Goal: Information Seeking & Learning: Learn about a topic

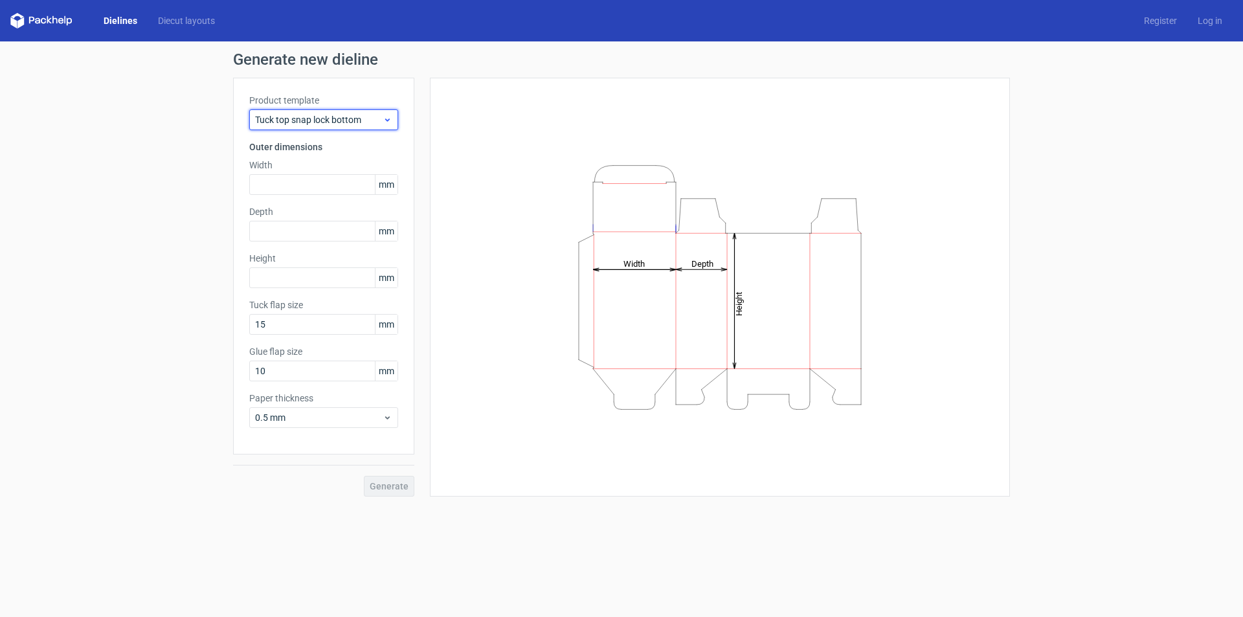
click at [350, 119] on span "Tuck top snap lock bottom" at bounding box center [319, 119] width 128 height 13
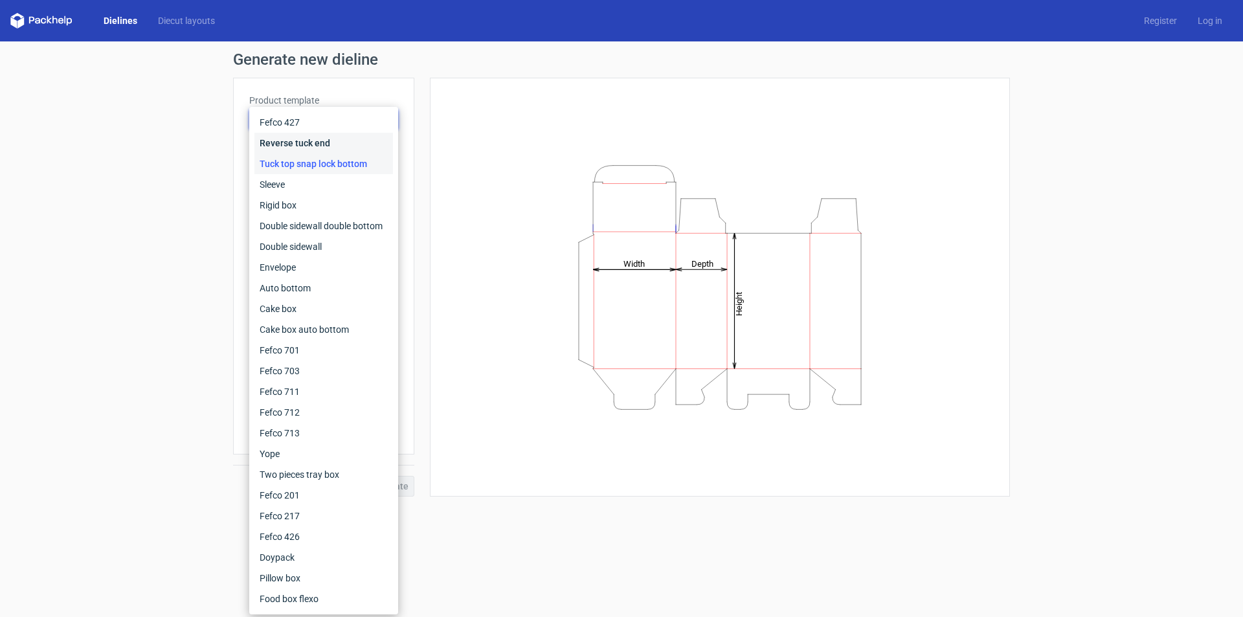
click at [329, 134] on div "Reverse tuck end" at bounding box center [323, 143] width 139 height 21
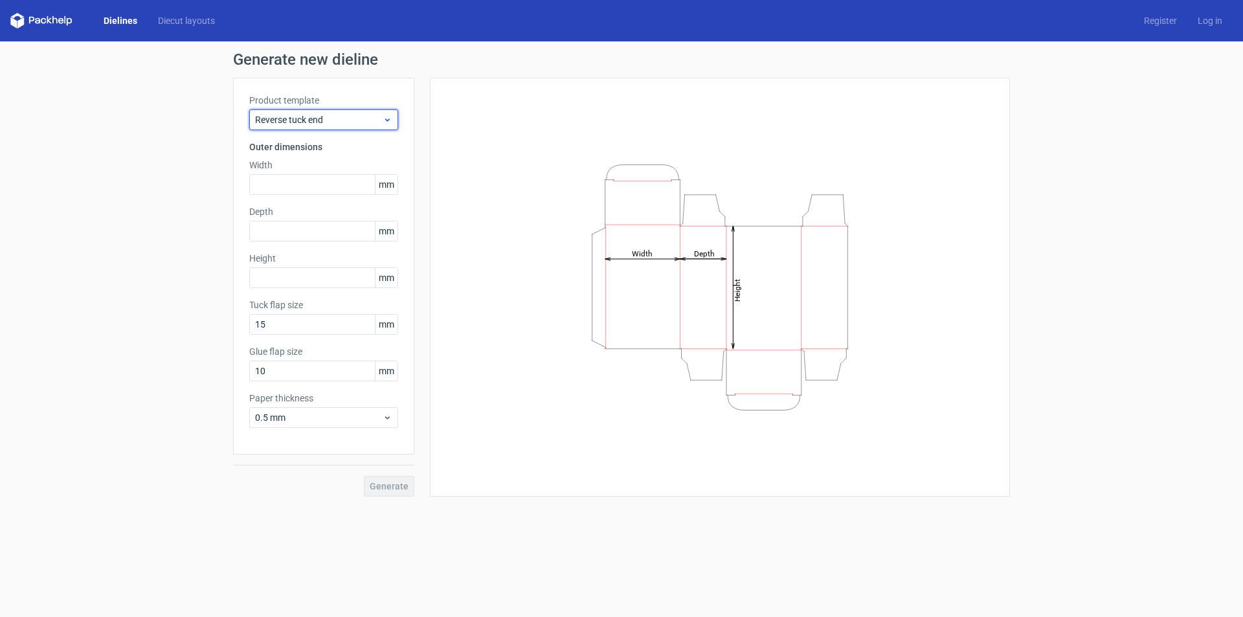
click at [340, 120] on span "Reverse tuck end" at bounding box center [319, 119] width 128 height 13
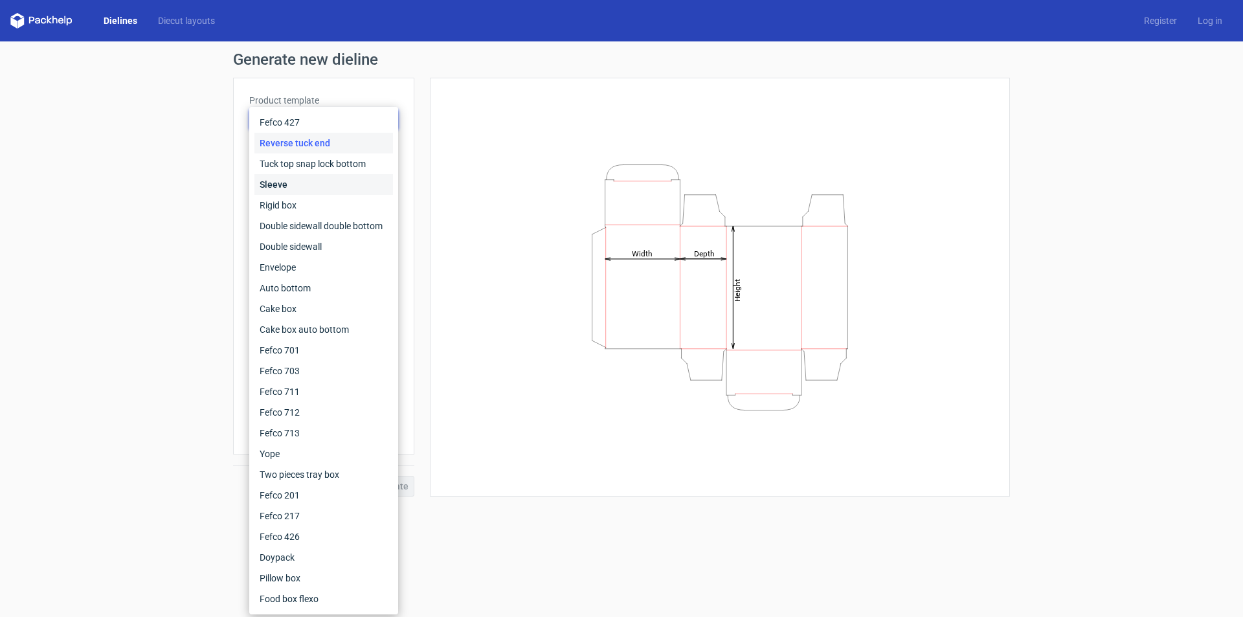
click at [311, 180] on div "Sleeve" at bounding box center [323, 184] width 139 height 21
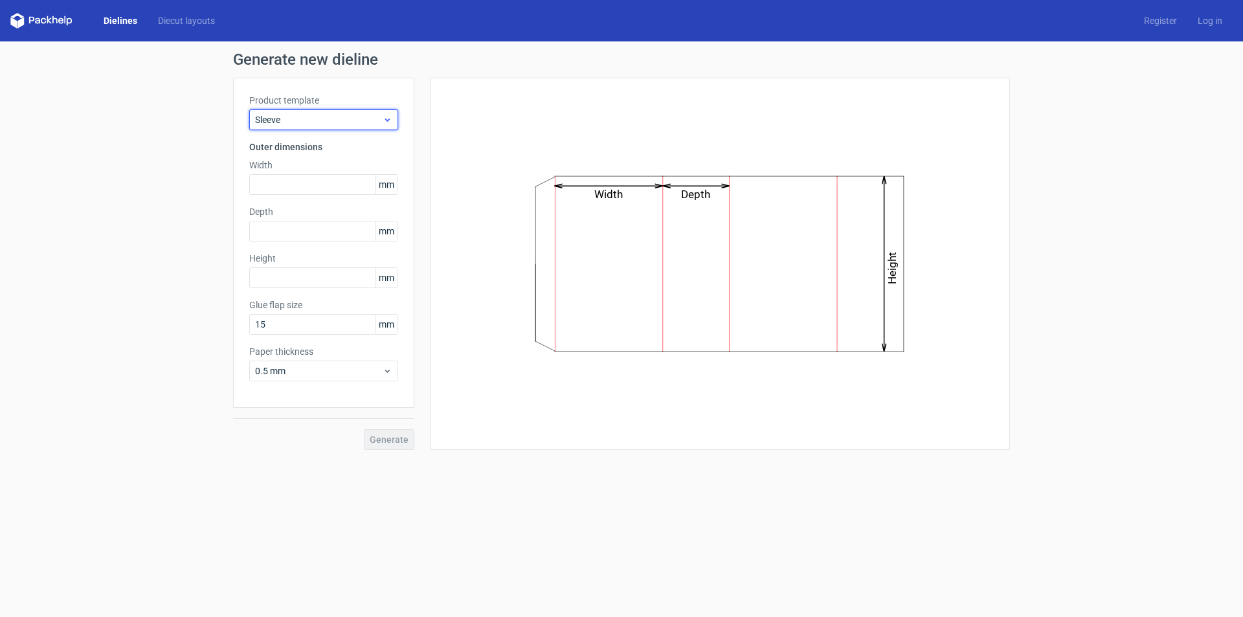
click at [332, 120] on span "Sleeve" at bounding box center [319, 119] width 128 height 13
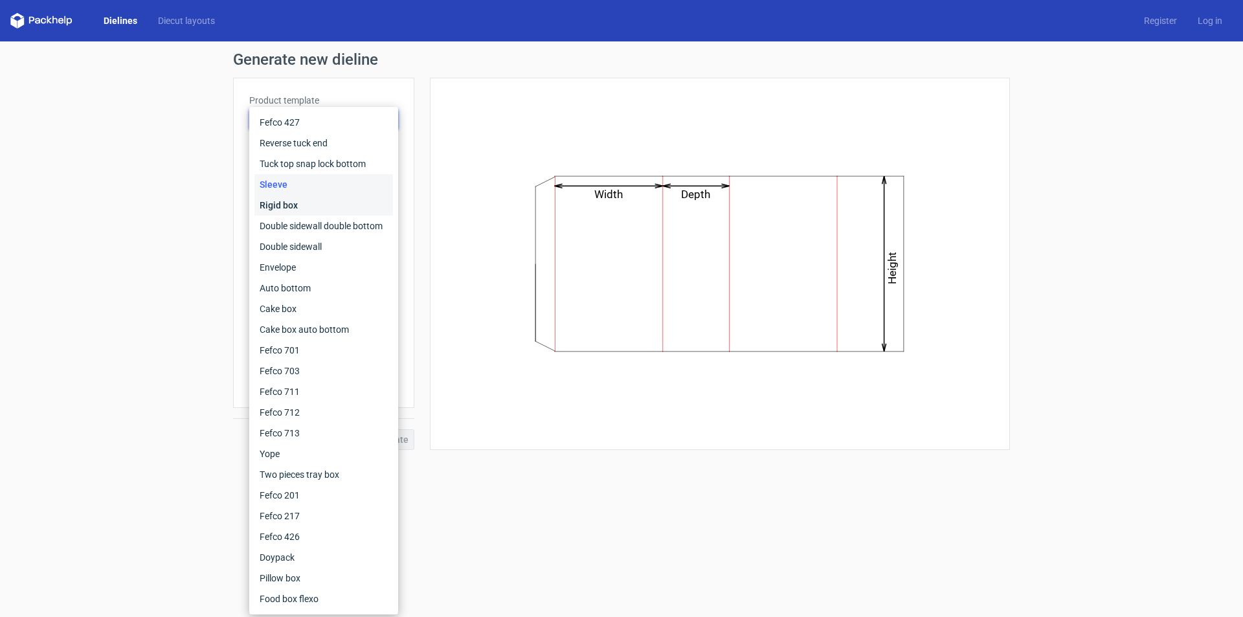
click at [303, 206] on div "Rigid box" at bounding box center [323, 205] width 139 height 21
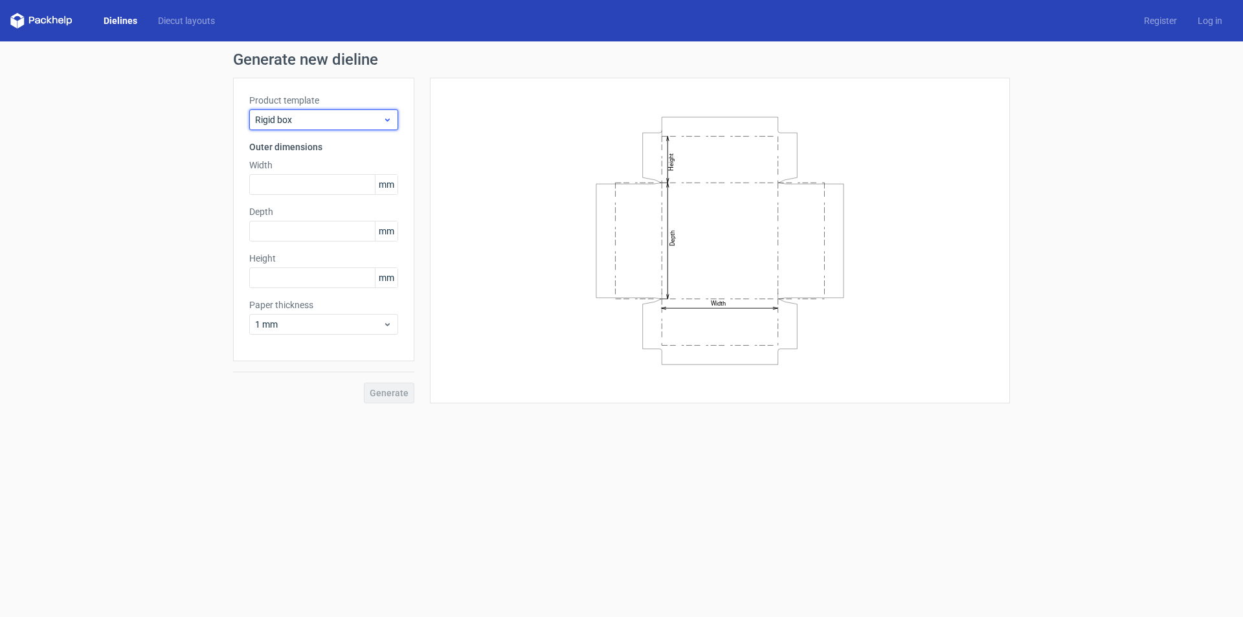
click at [324, 121] on span "Rigid box" at bounding box center [319, 119] width 128 height 13
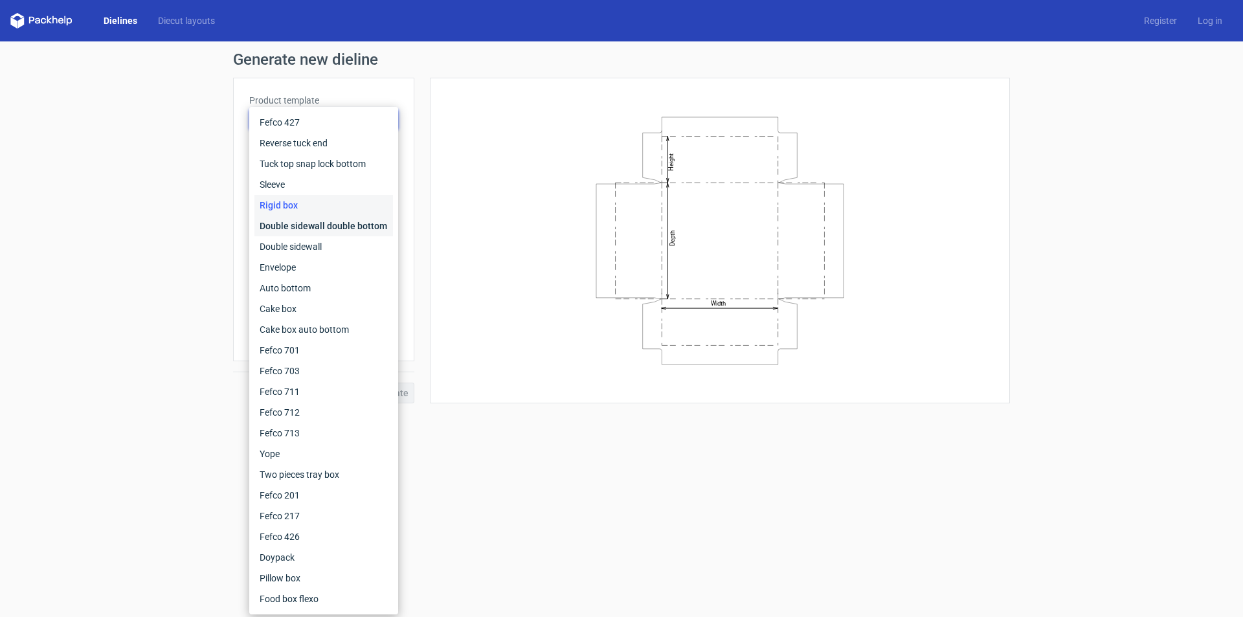
click at [328, 222] on div "Double sidewall double bottom" at bounding box center [323, 226] width 139 height 21
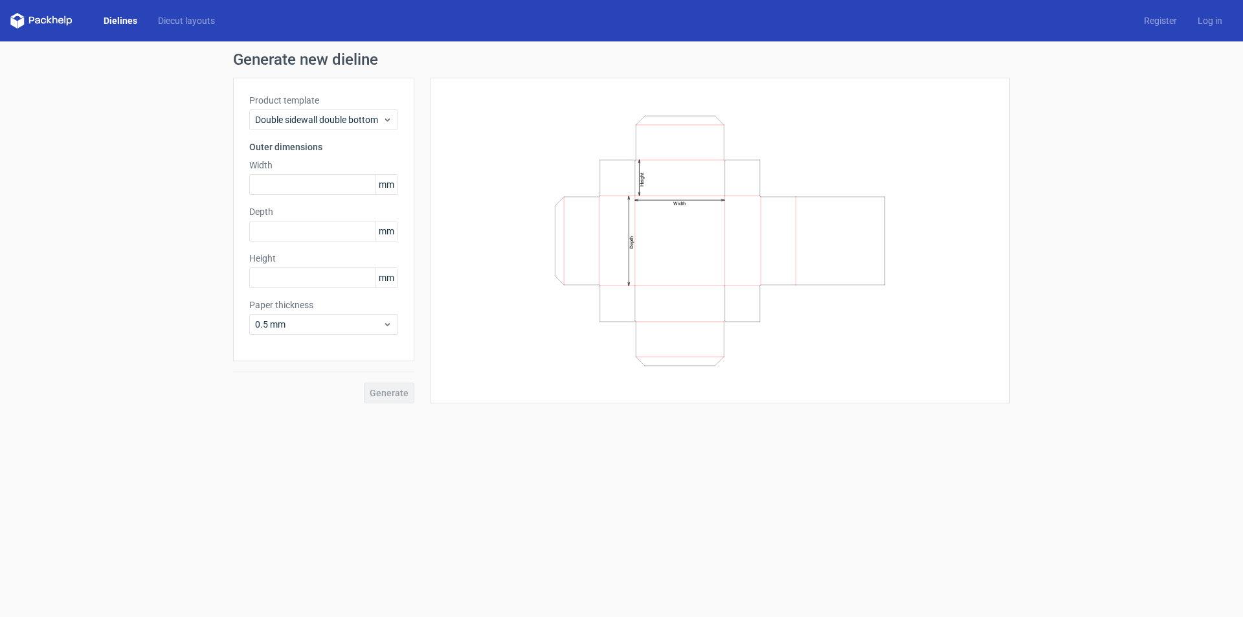
click at [333, 98] on label "Product template" at bounding box center [323, 100] width 149 height 13
click at [327, 117] on span "Double sidewall double bottom" at bounding box center [319, 119] width 128 height 13
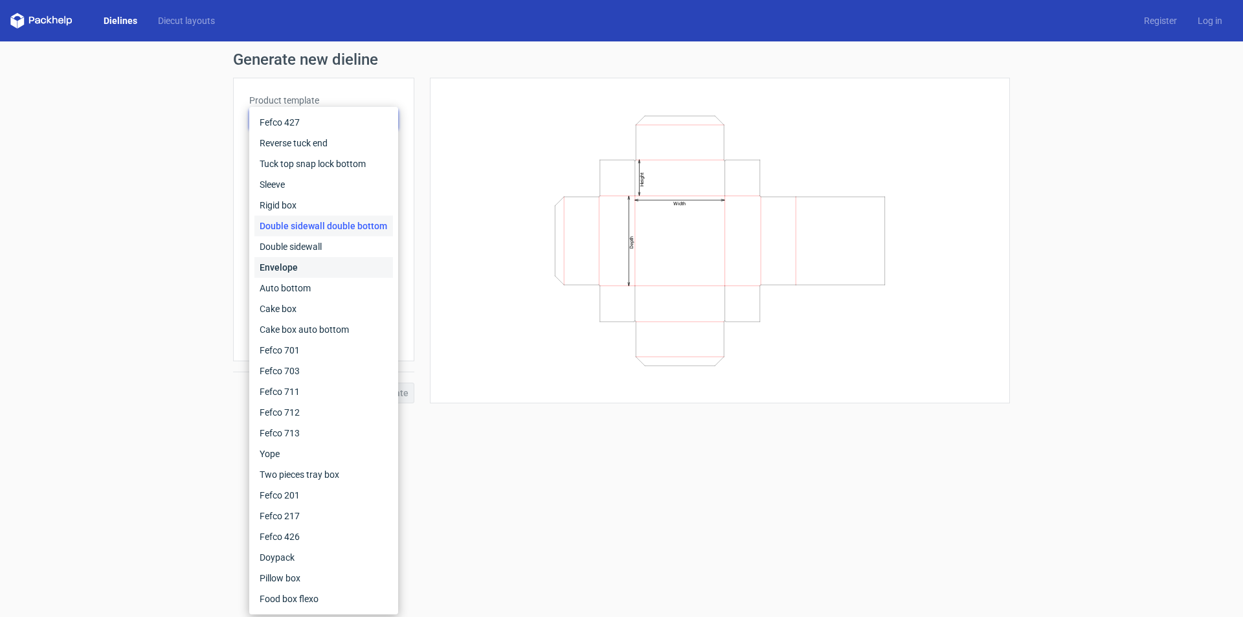
click at [301, 261] on div "Envelope" at bounding box center [323, 267] width 139 height 21
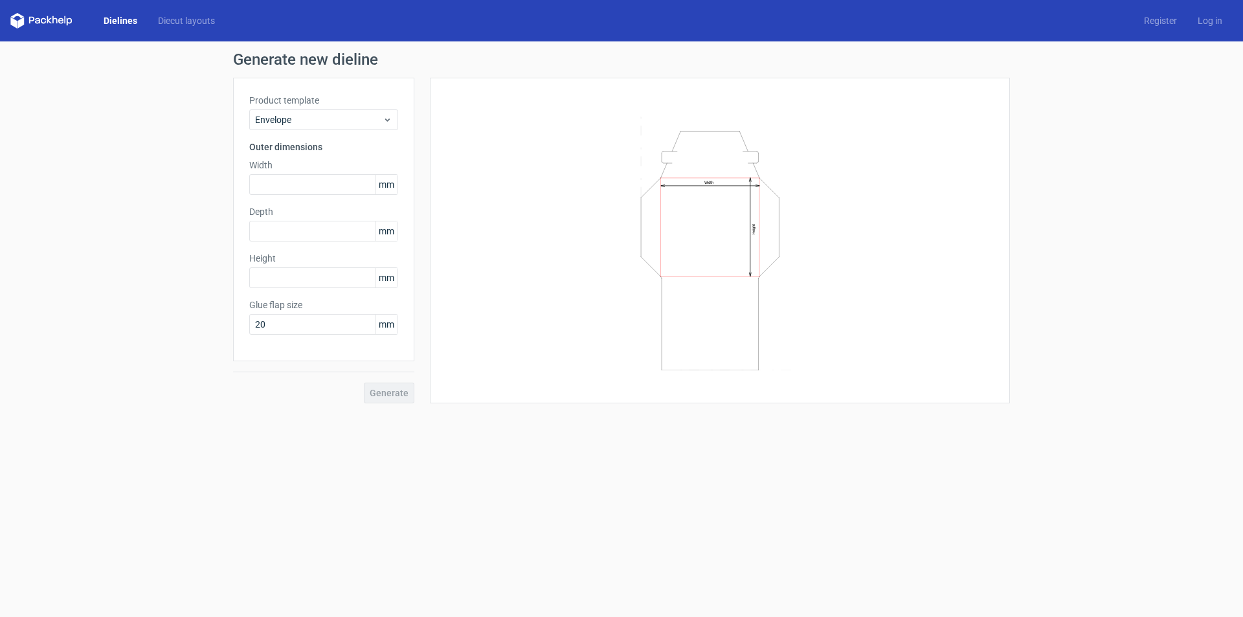
click at [332, 133] on div "Product template Envelope Outer dimensions Width mm Depth mm Height mm Glue fla…" at bounding box center [323, 219] width 181 height 283
click at [335, 123] on span "Envelope" at bounding box center [319, 119] width 128 height 13
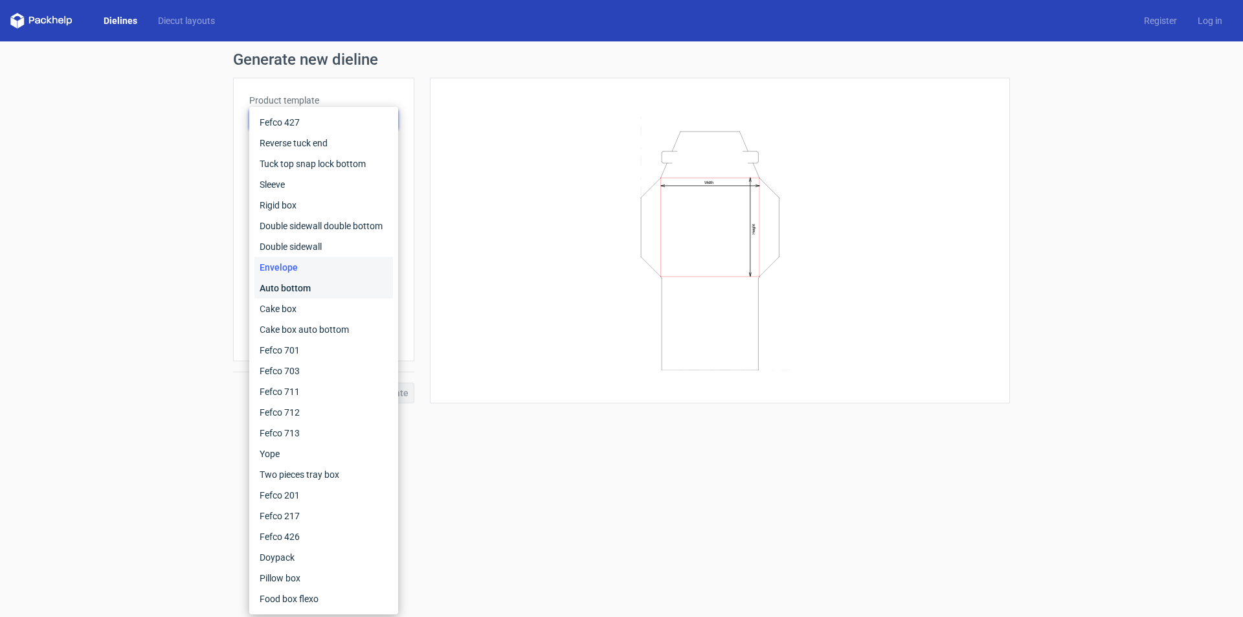
click at [324, 283] on div "Auto bottom" at bounding box center [323, 288] width 139 height 21
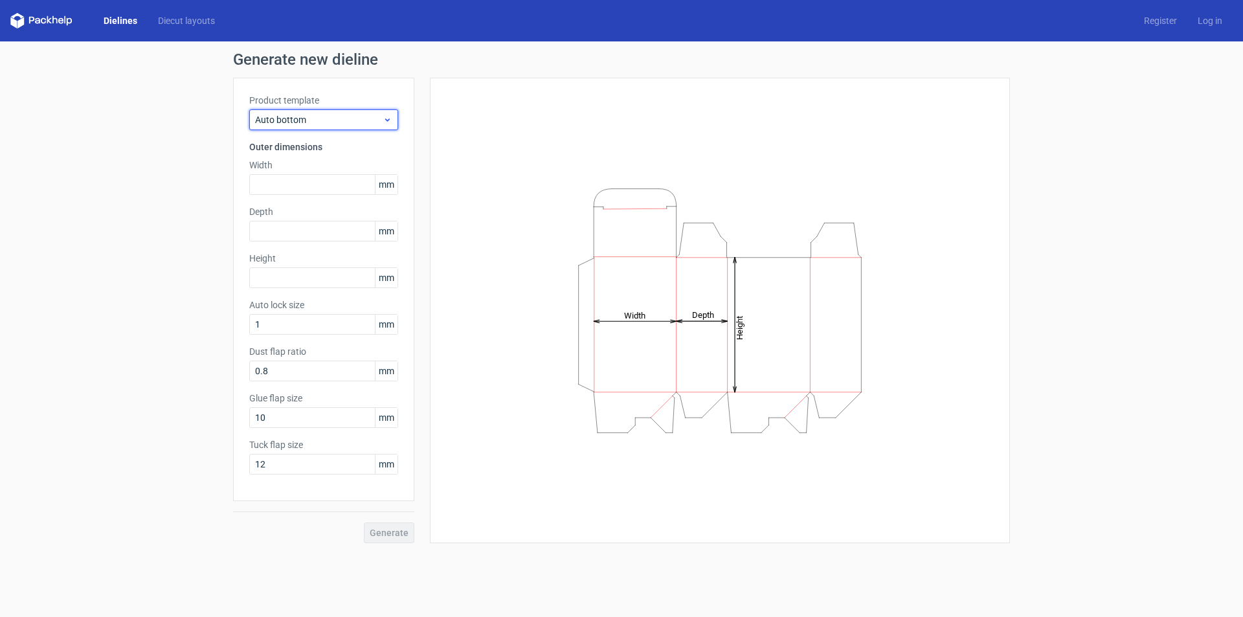
click at [316, 116] on span "Auto bottom" at bounding box center [319, 119] width 128 height 13
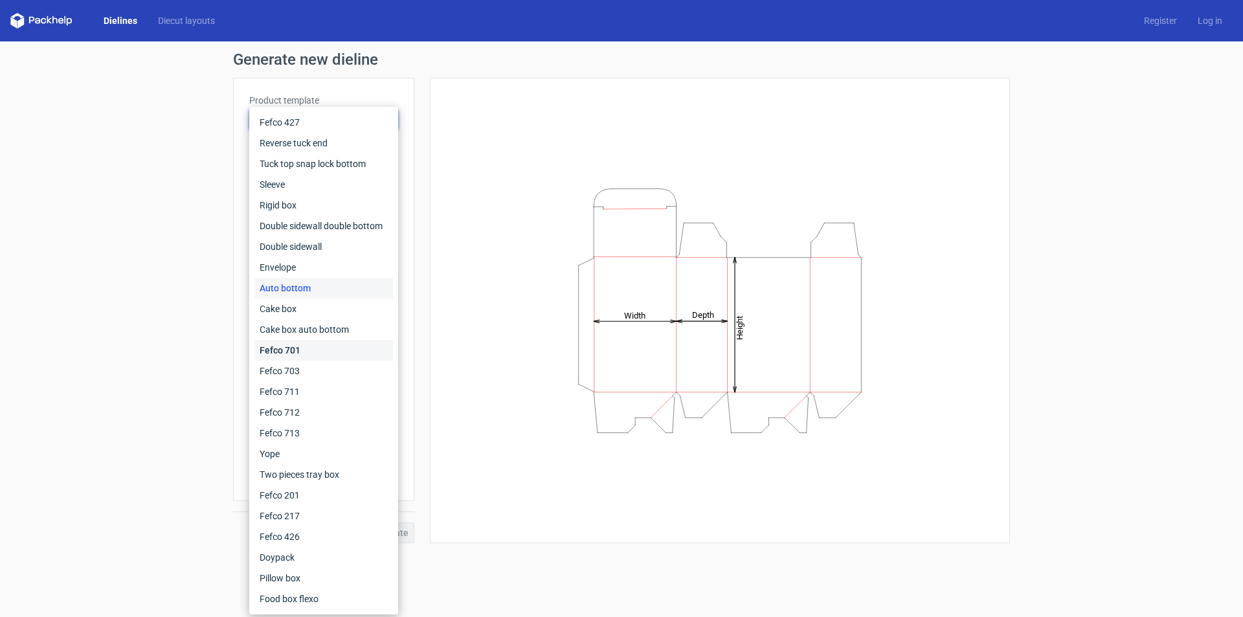
click at [298, 347] on div "Fefco 701" at bounding box center [323, 350] width 139 height 21
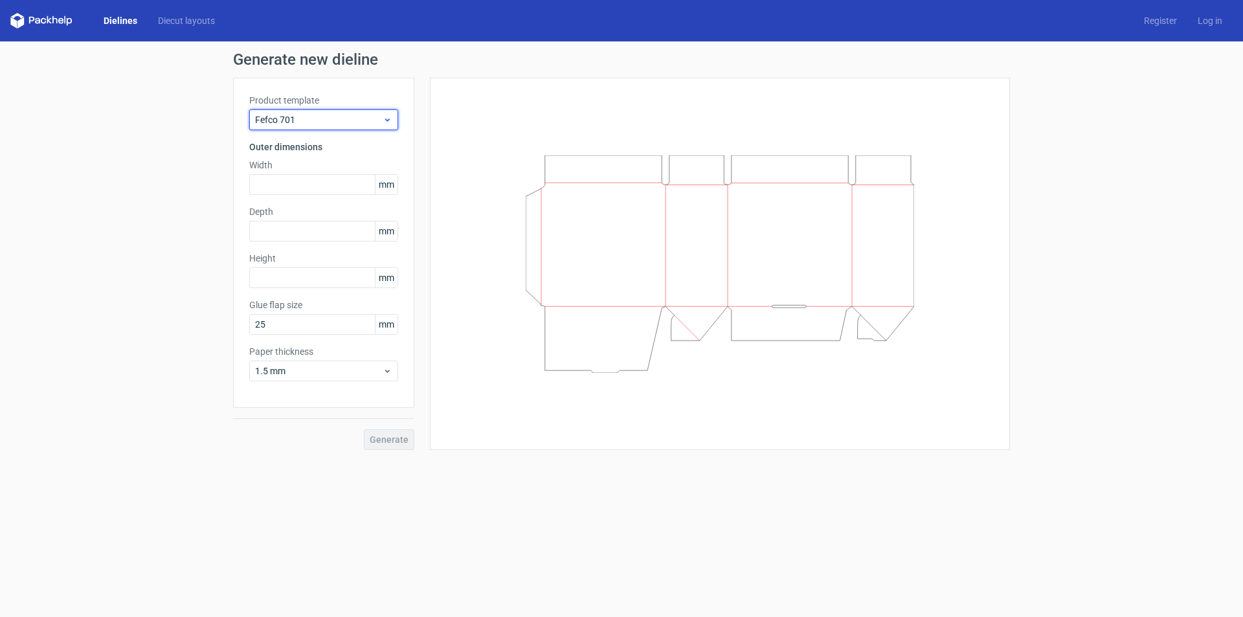
click at [323, 125] on span "Fefco 701" at bounding box center [319, 119] width 128 height 13
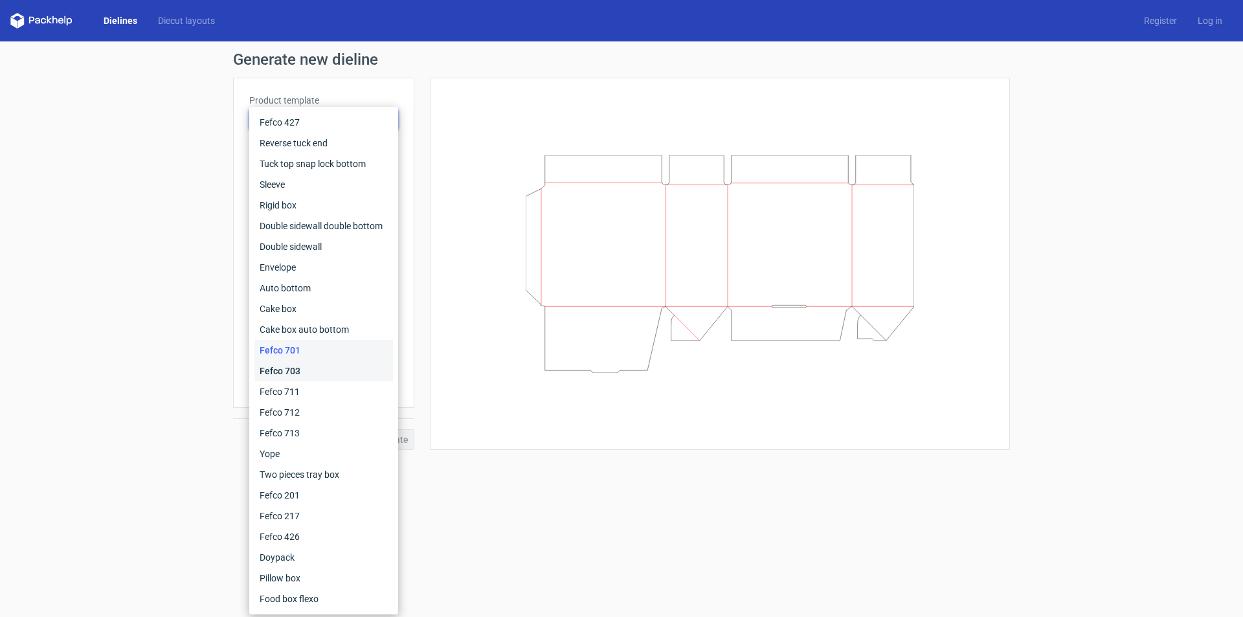
click at [289, 372] on div "Fefco 703" at bounding box center [323, 370] width 139 height 21
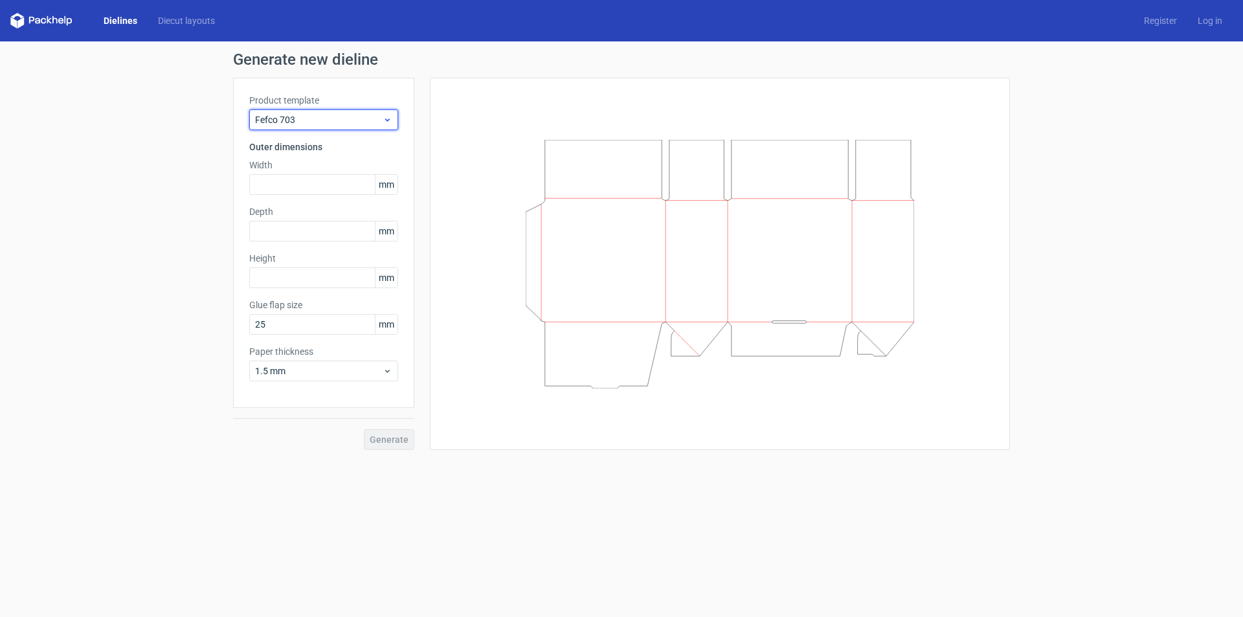
click at [340, 124] on span "Fefco 703" at bounding box center [319, 119] width 128 height 13
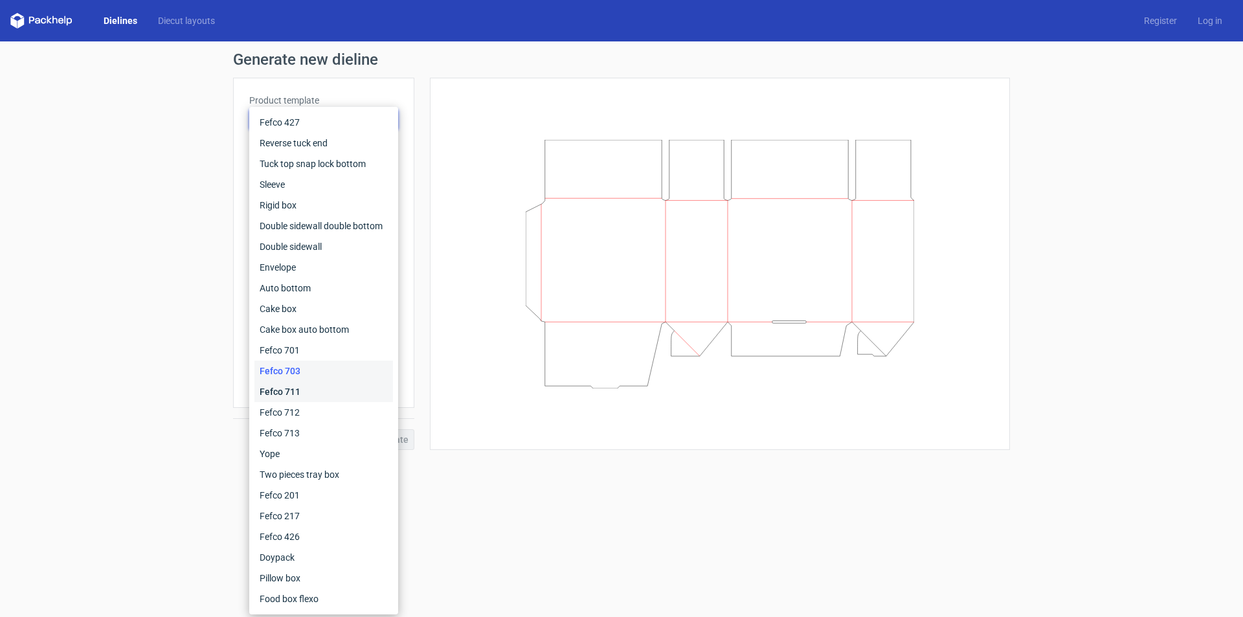
click at [320, 387] on div "Fefco 711" at bounding box center [323, 391] width 139 height 21
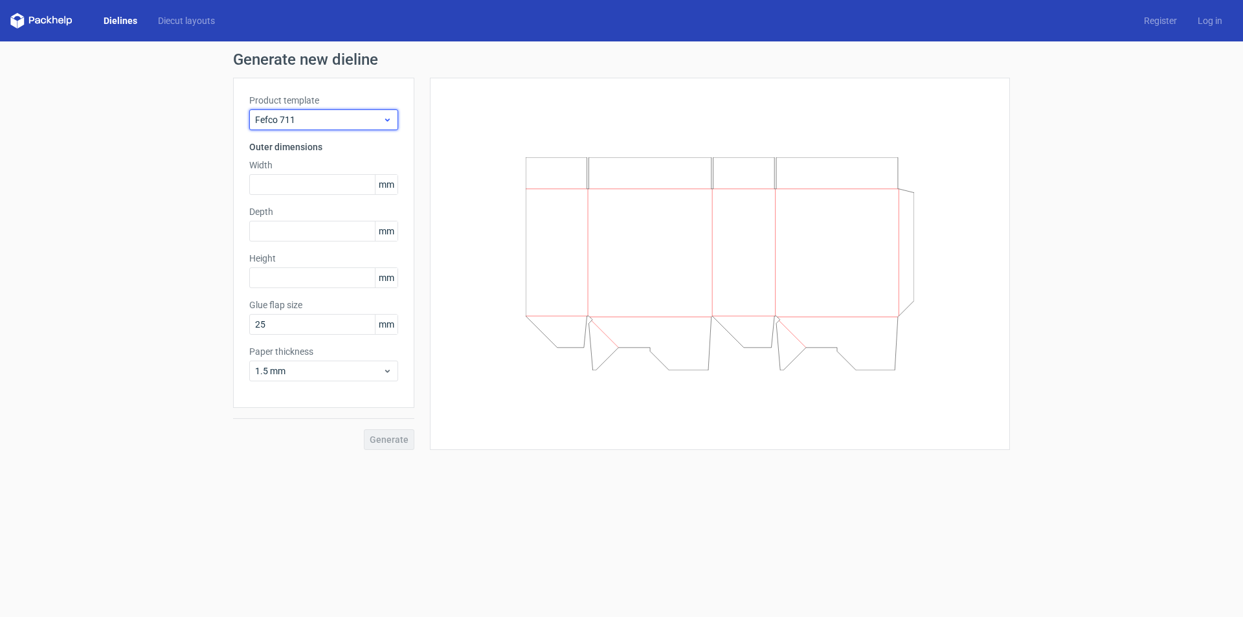
click at [367, 113] on div "Fefco 711" at bounding box center [323, 119] width 149 height 21
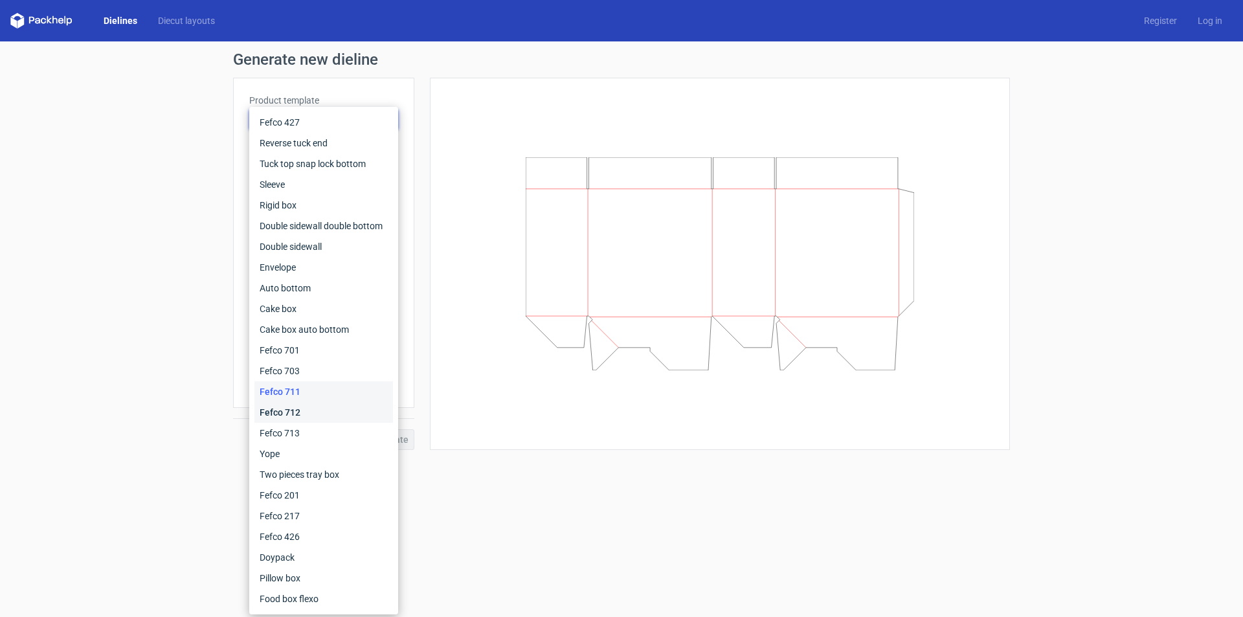
click at [312, 403] on div "Fefco 712" at bounding box center [323, 412] width 139 height 21
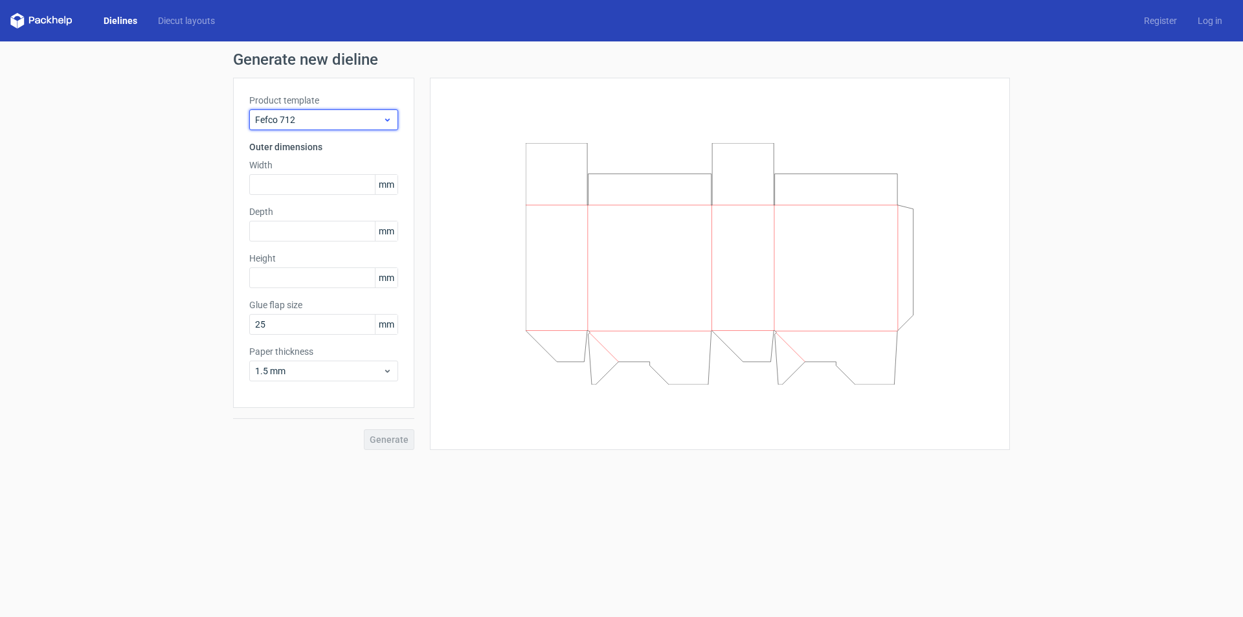
click at [344, 120] on span "Fefco 712" at bounding box center [319, 119] width 128 height 13
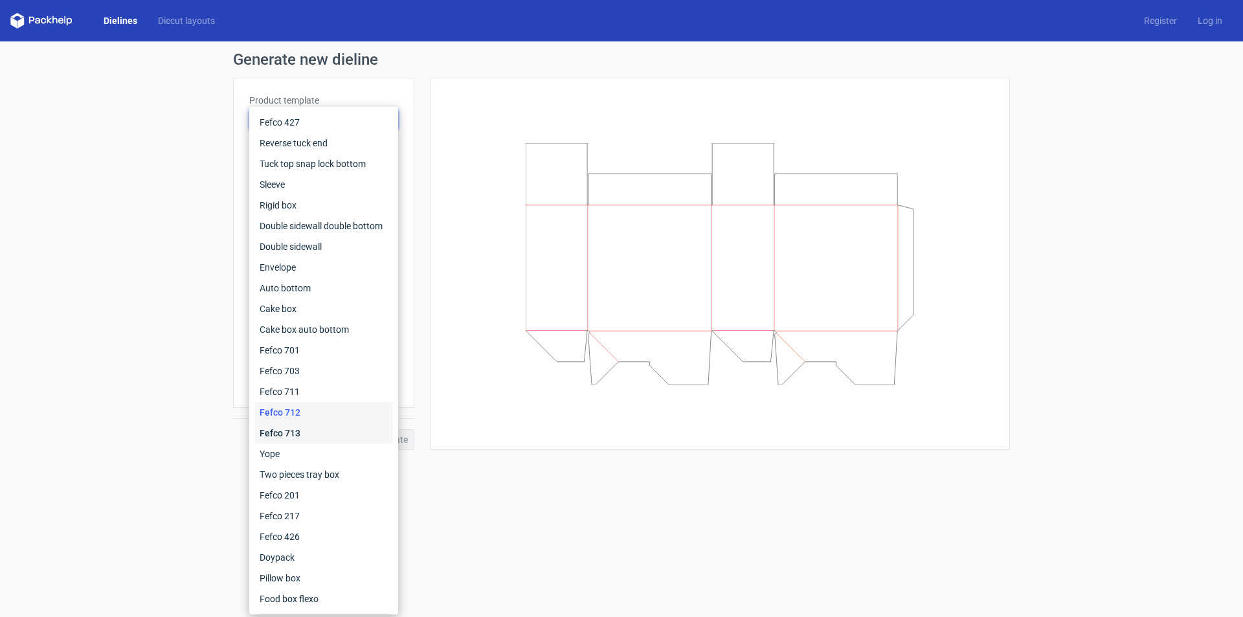
click at [298, 433] on div "Fefco 713" at bounding box center [323, 433] width 139 height 21
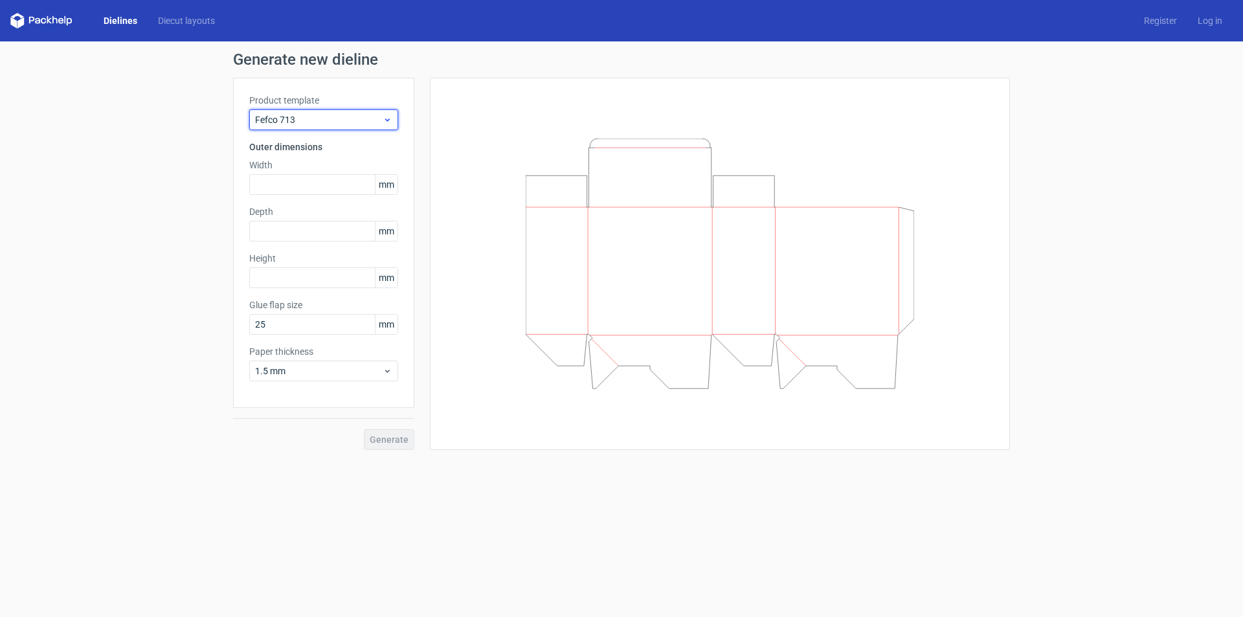
click at [338, 118] on span "Fefco 713" at bounding box center [319, 119] width 128 height 13
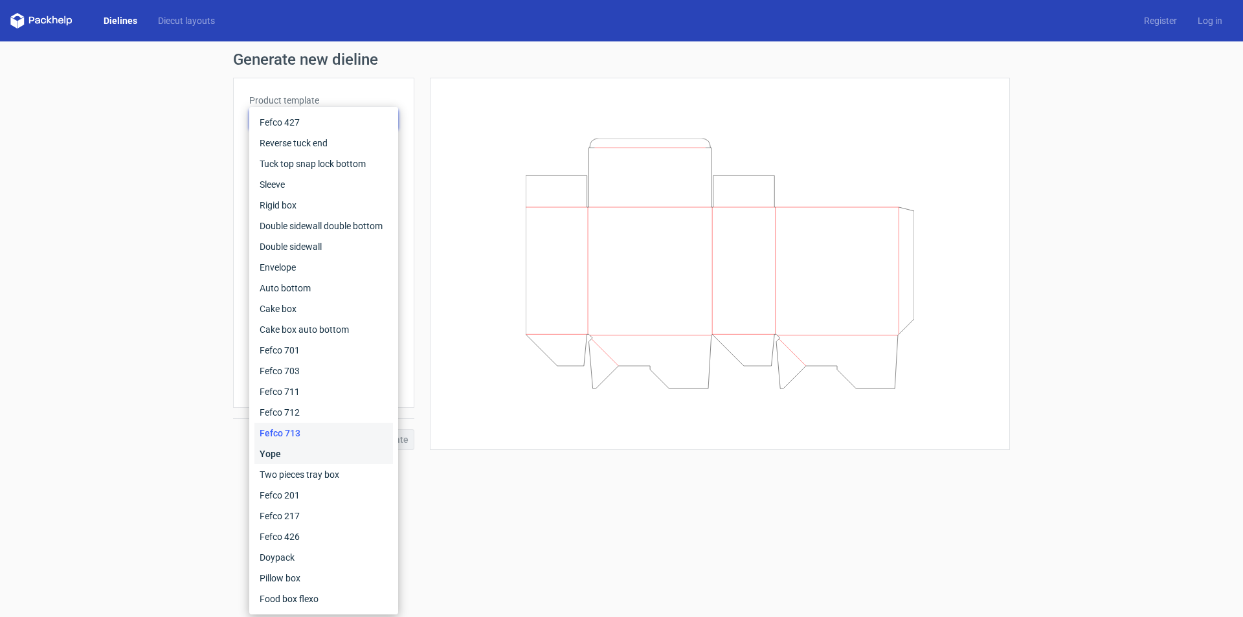
click at [298, 460] on div "Yope" at bounding box center [323, 453] width 139 height 21
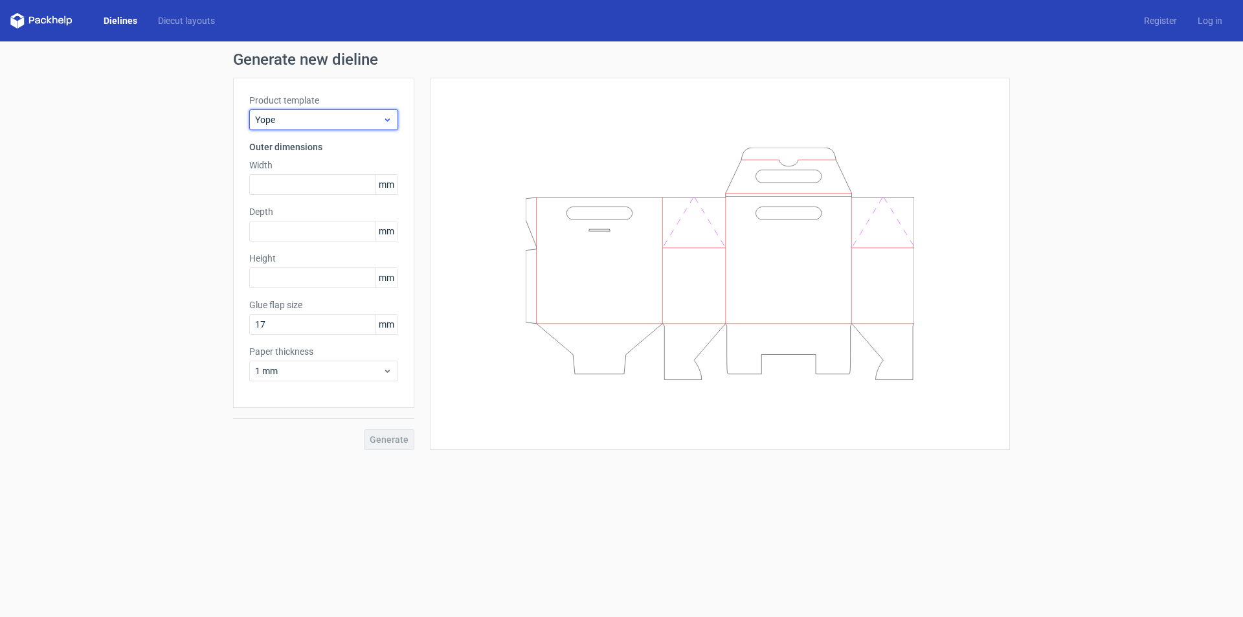
click at [324, 115] on span "Yope" at bounding box center [319, 119] width 128 height 13
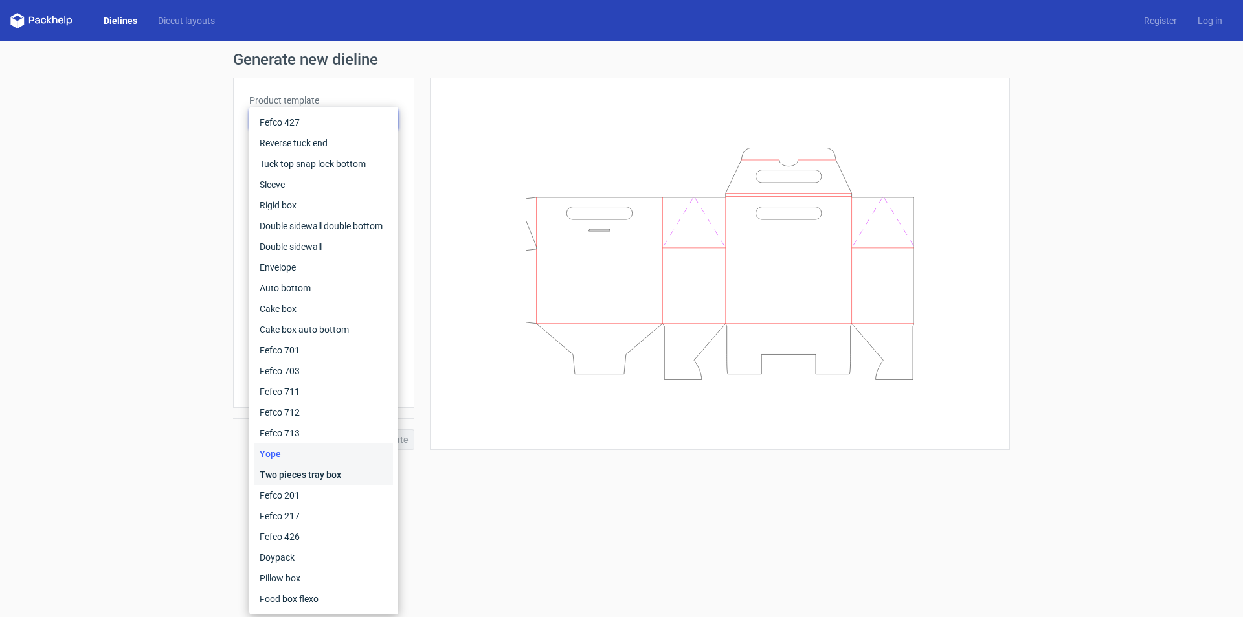
click at [298, 474] on div "Two pieces tray box" at bounding box center [323, 474] width 139 height 21
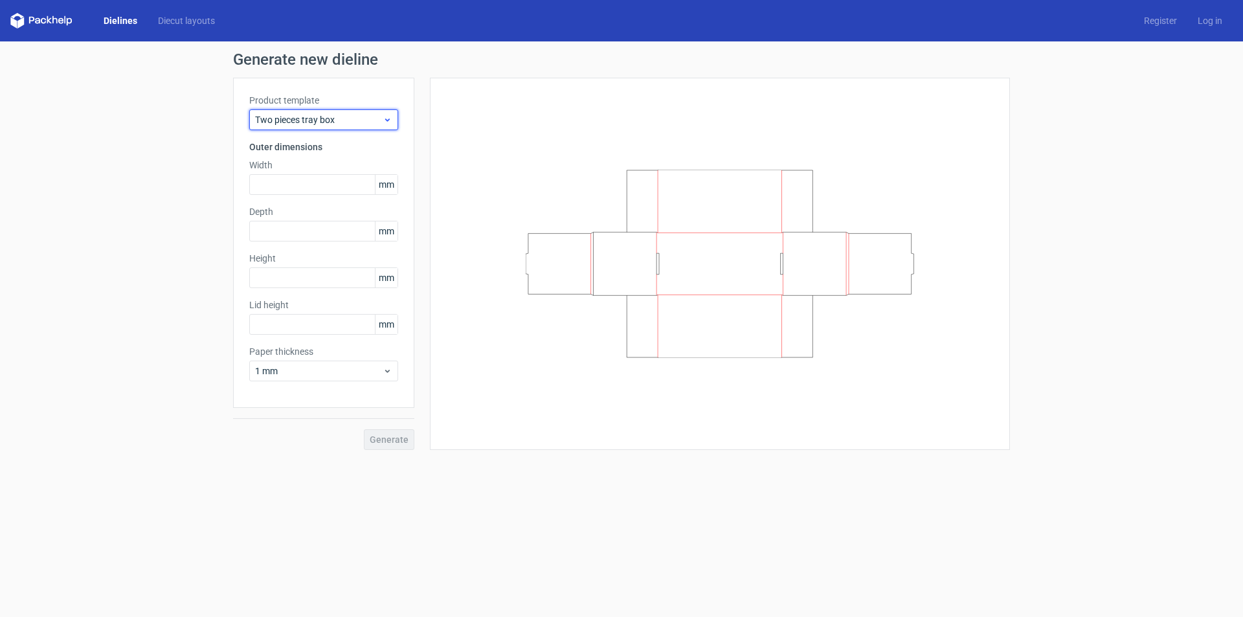
click at [380, 121] on span "Two pieces tray box" at bounding box center [319, 119] width 128 height 13
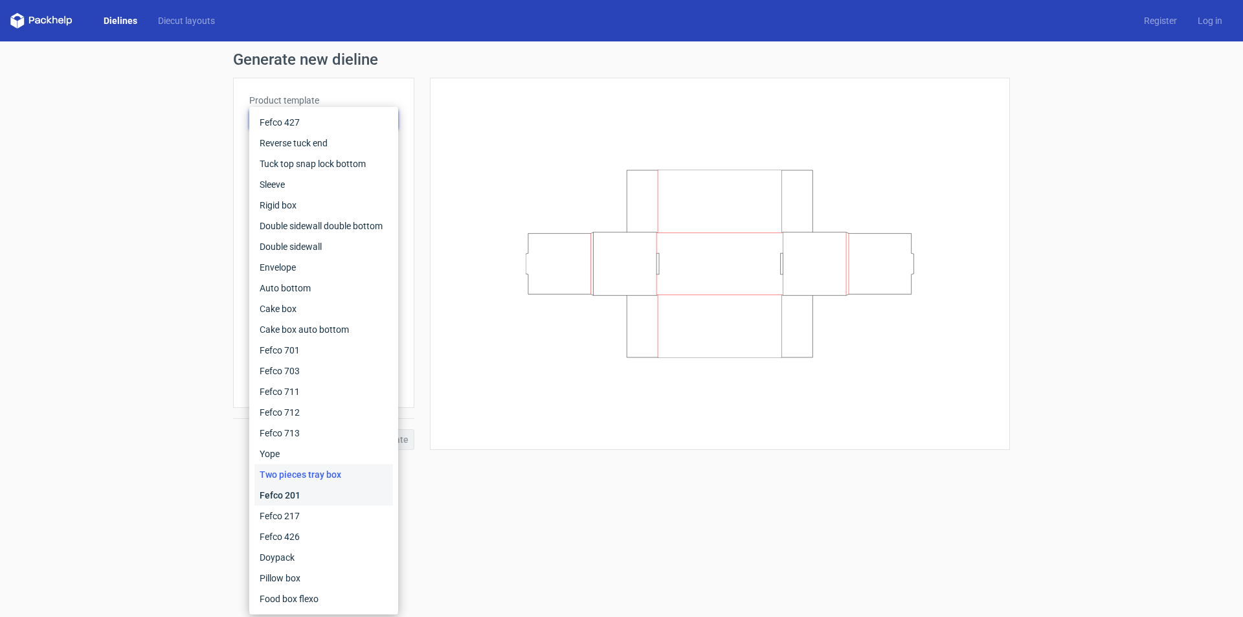
click at [296, 494] on div "Fefco 201" at bounding box center [323, 495] width 139 height 21
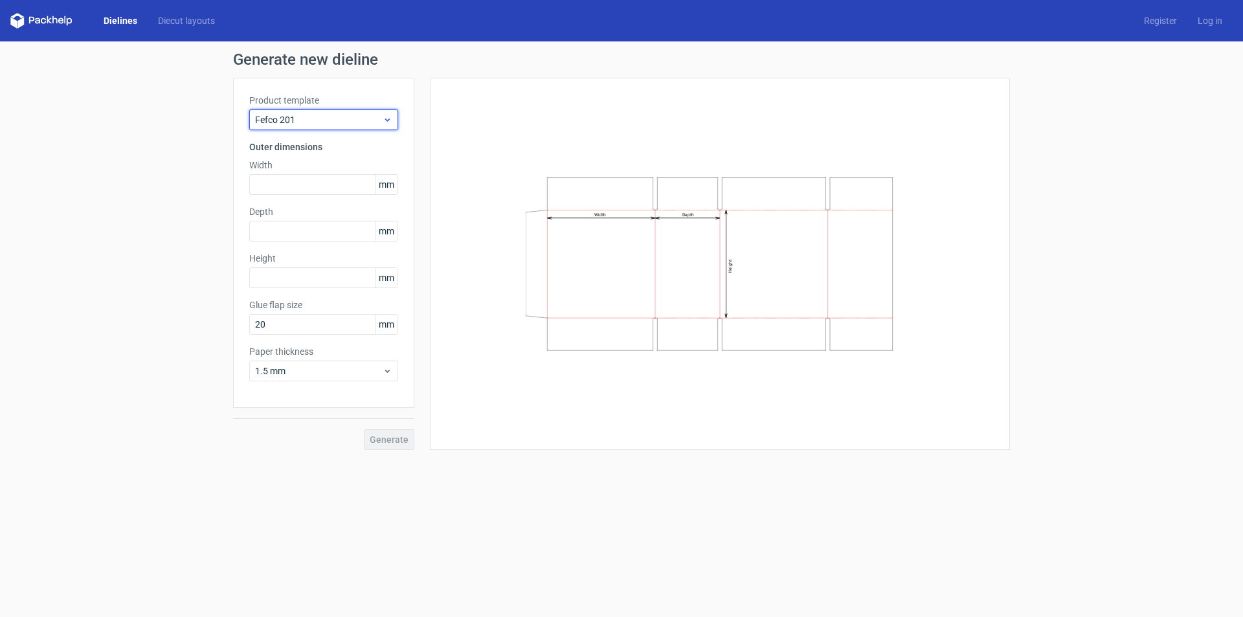
click at [361, 120] on span "Fefco 201" at bounding box center [319, 119] width 128 height 13
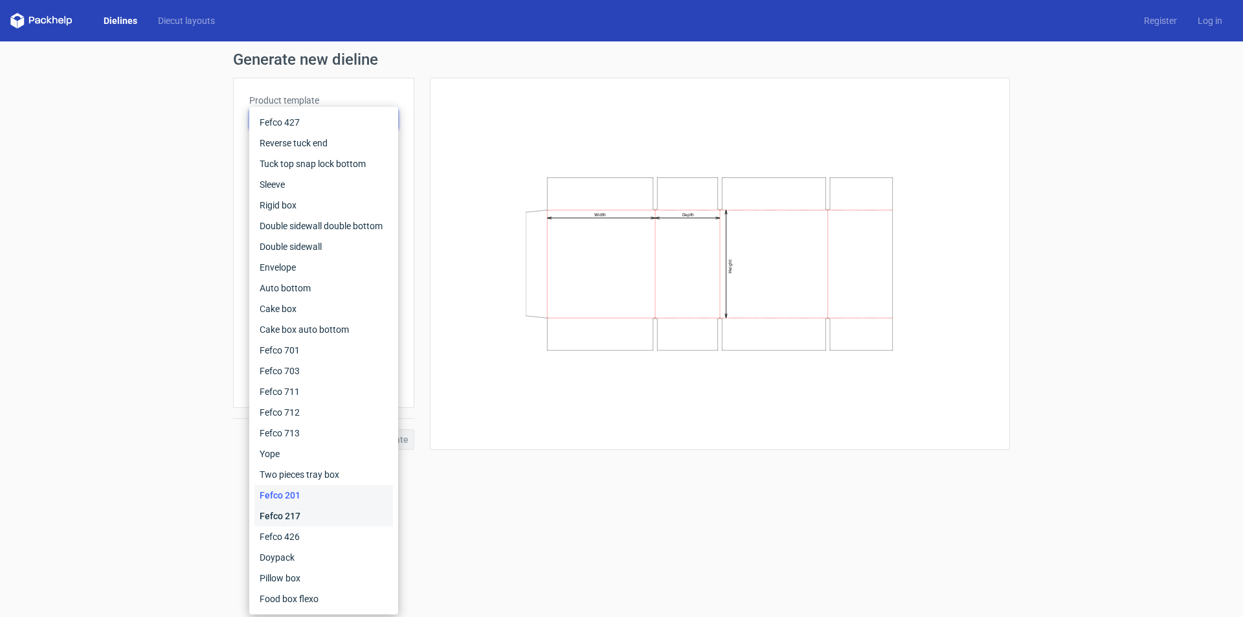
click at [305, 508] on div "Fefco 217" at bounding box center [323, 515] width 139 height 21
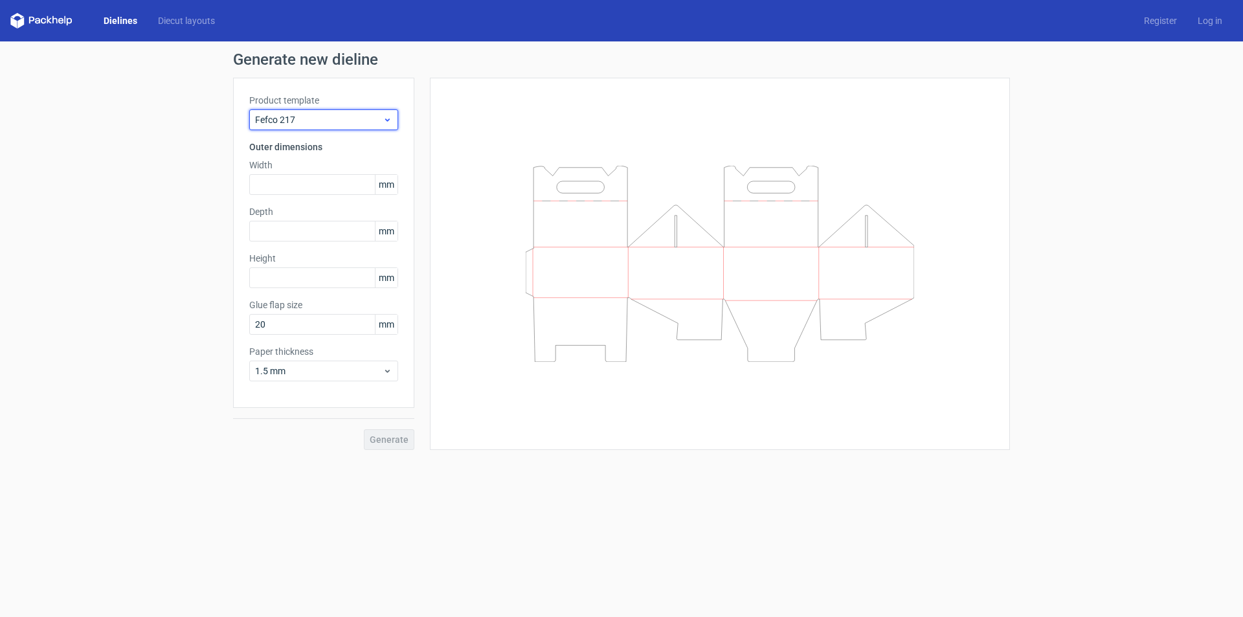
click at [346, 115] on span "Fefco 217" at bounding box center [319, 119] width 128 height 13
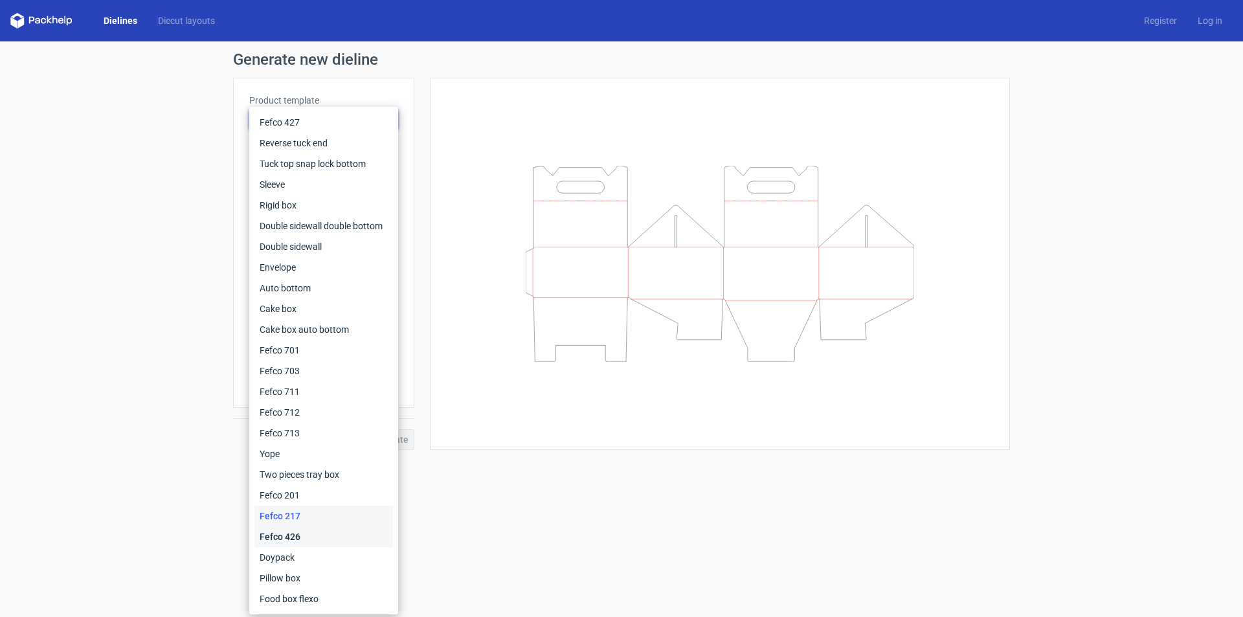
click at [306, 532] on div "Fefco 426" at bounding box center [323, 536] width 139 height 21
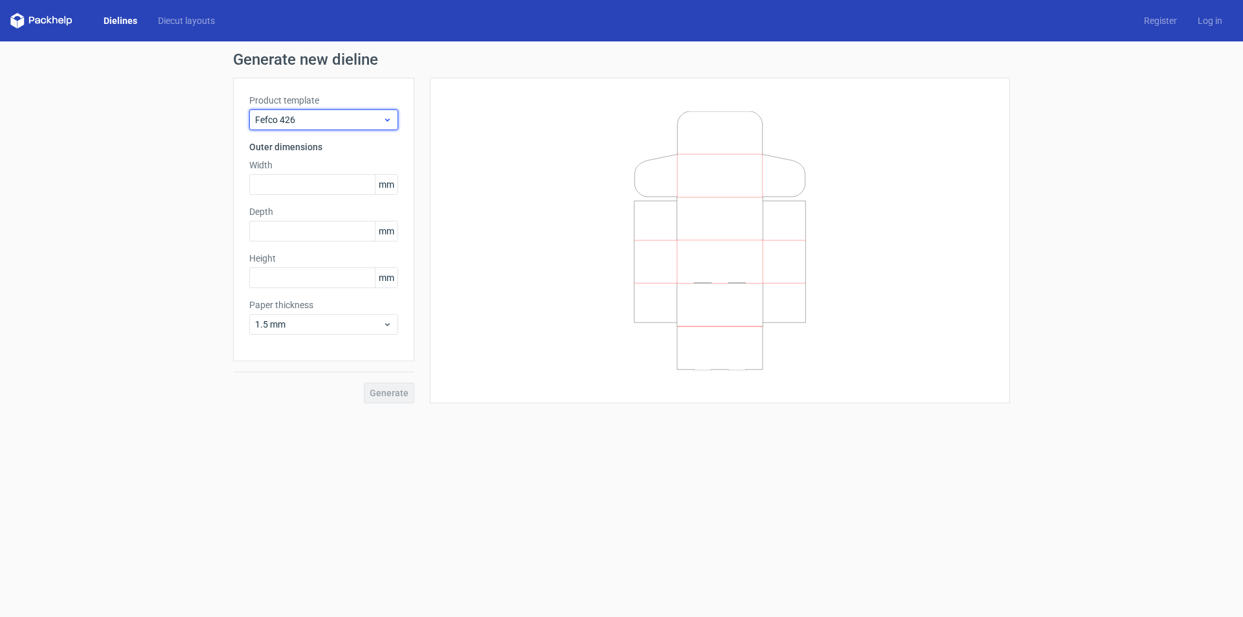
click at [335, 120] on span "Fefco 426" at bounding box center [319, 119] width 128 height 13
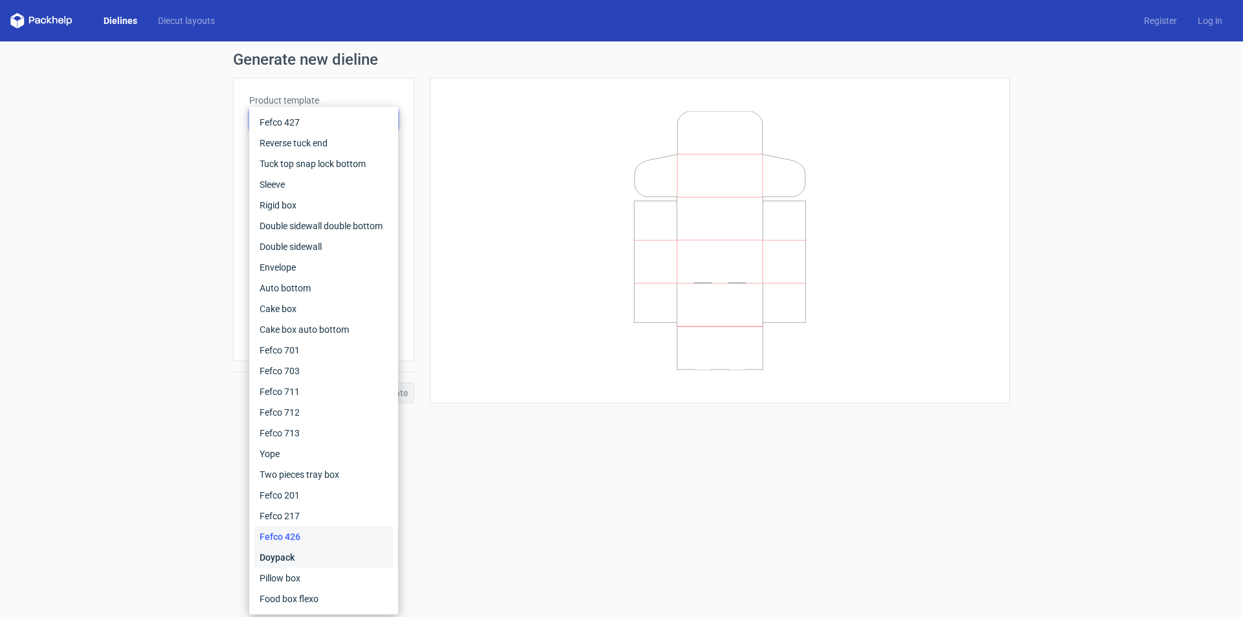
click at [326, 557] on div "Doypack" at bounding box center [323, 557] width 139 height 21
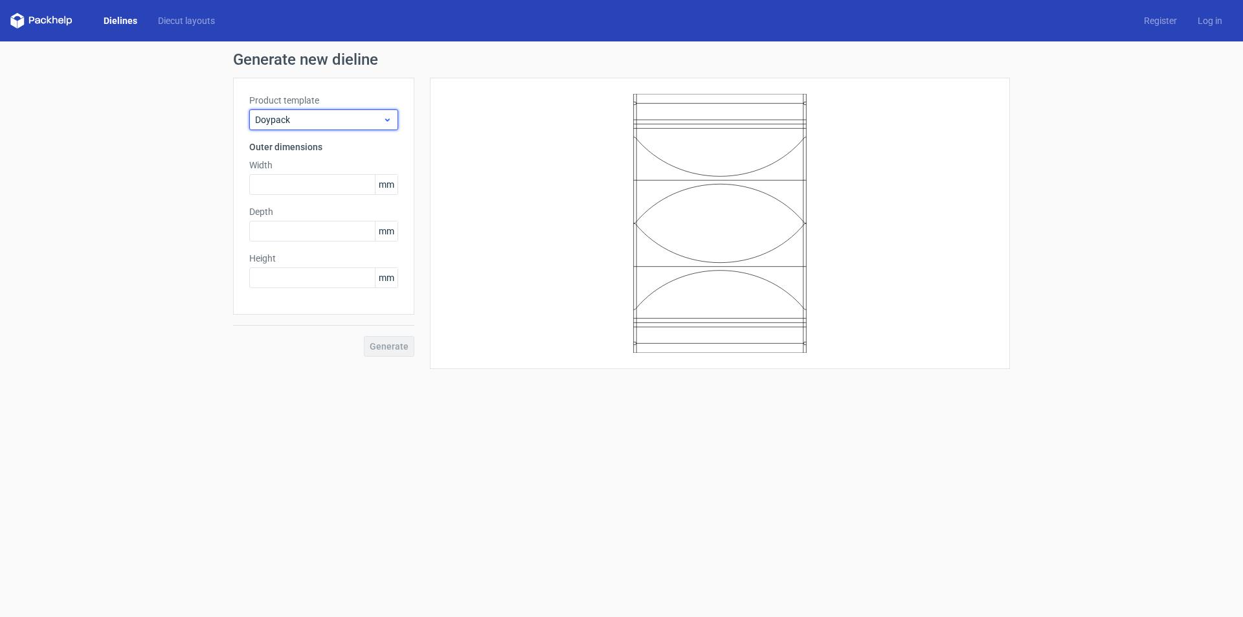
click at [348, 115] on span "Doypack" at bounding box center [319, 119] width 128 height 13
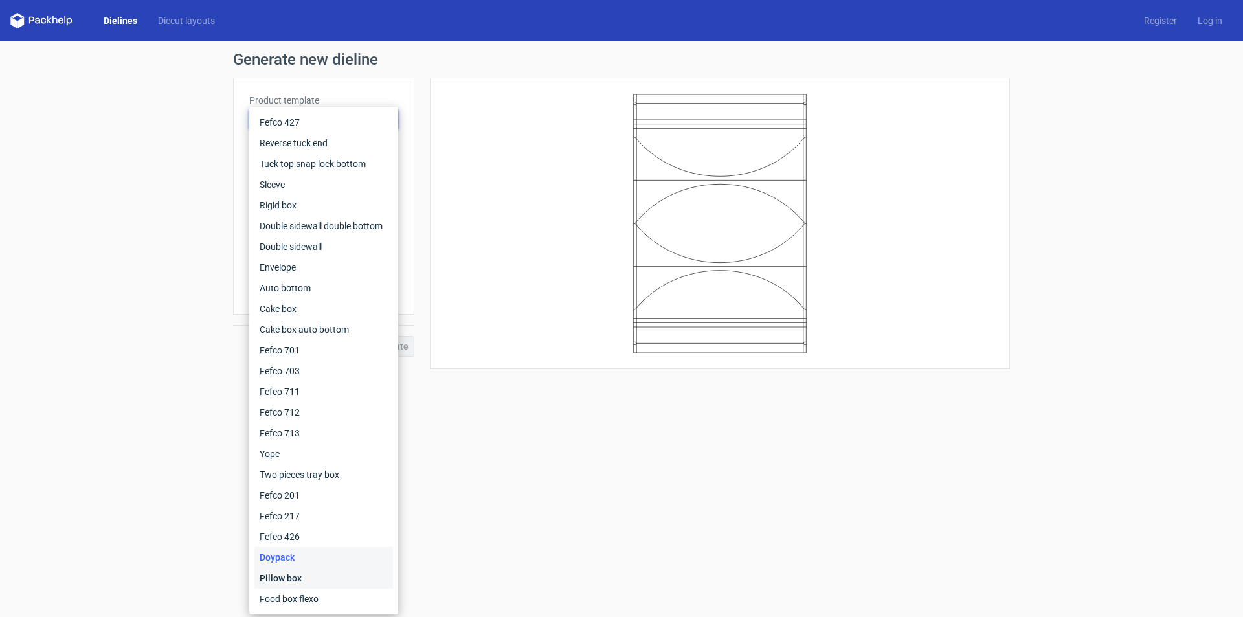
click at [306, 577] on div "Pillow box" at bounding box center [323, 578] width 139 height 21
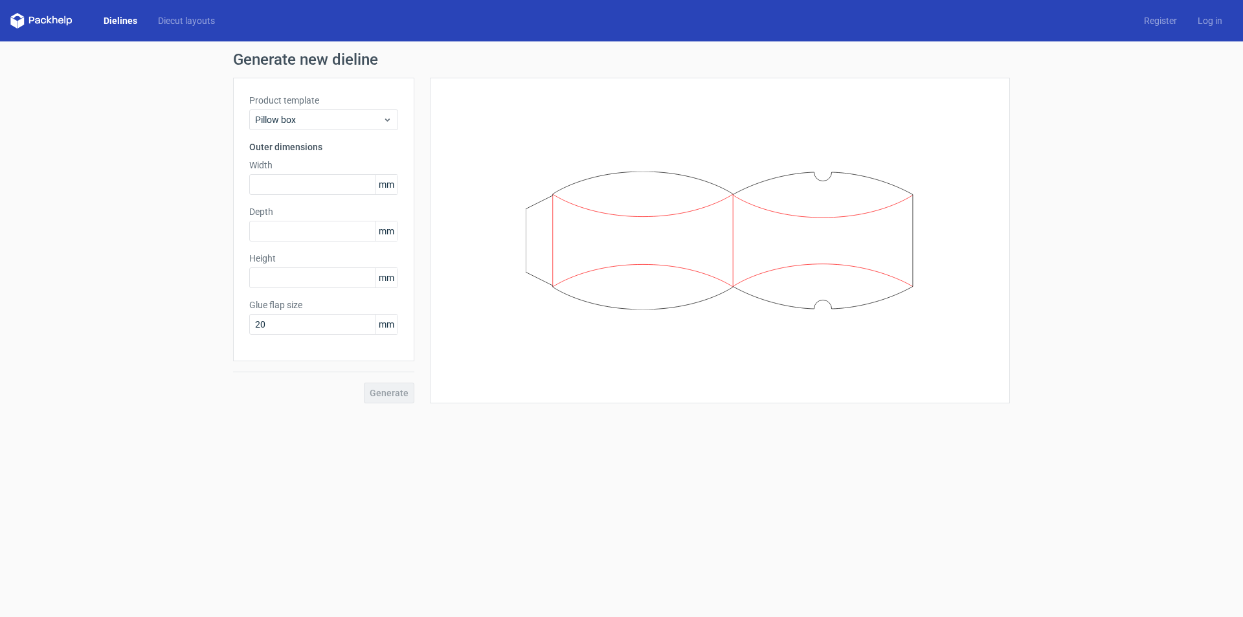
click at [363, 108] on div "Product template Pillow box" at bounding box center [323, 112] width 149 height 36
click at [361, 126] on span "Pillow box" at bounding box center [319, 119] width 128 height 13
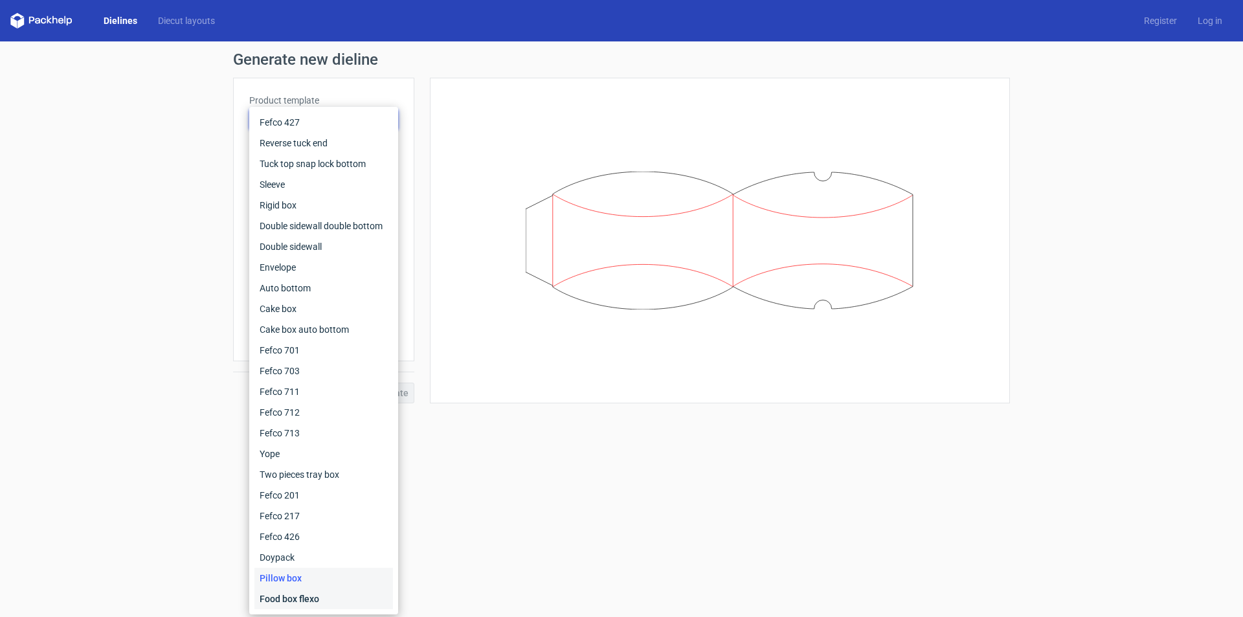
click at [280, 595] on div "Food box flexo" at bounding box center [323, 598] width 139 height 21
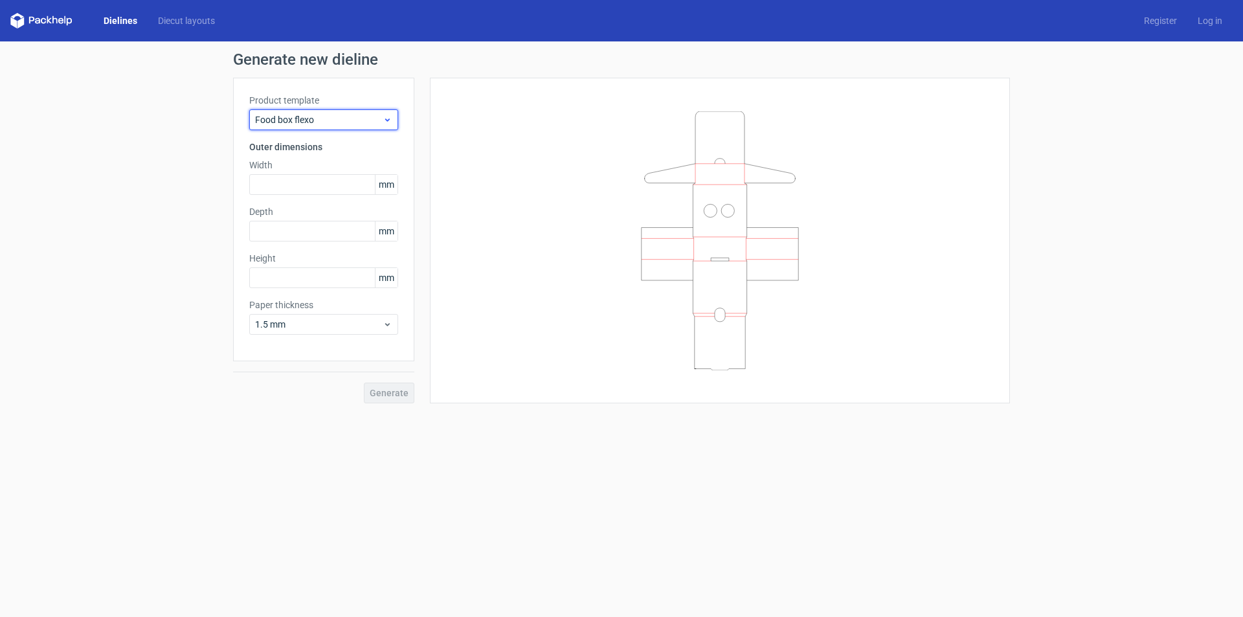
click at [328, 116] on span "Food box flexo" at bounding box center [319, 119] width 128 height 13
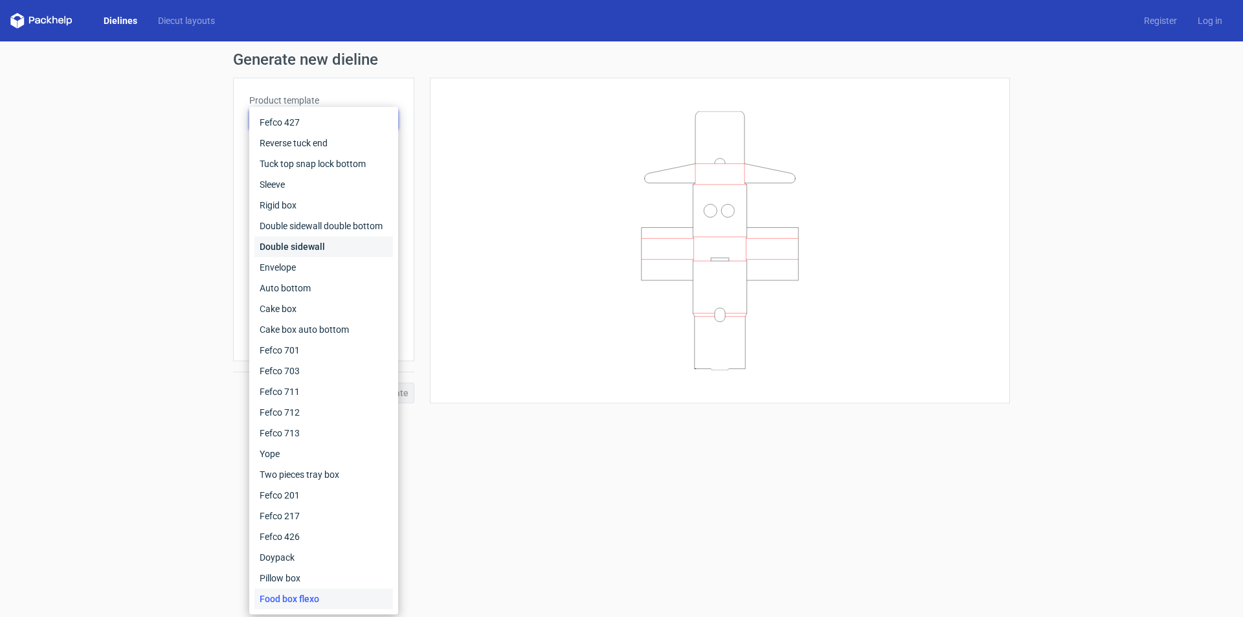
click at [310, 243] on div "Double sidewall" at bounding box center [323, 246] width 139 height 21
